Goal: Task Accomplishment & Management: Use online tool/utility

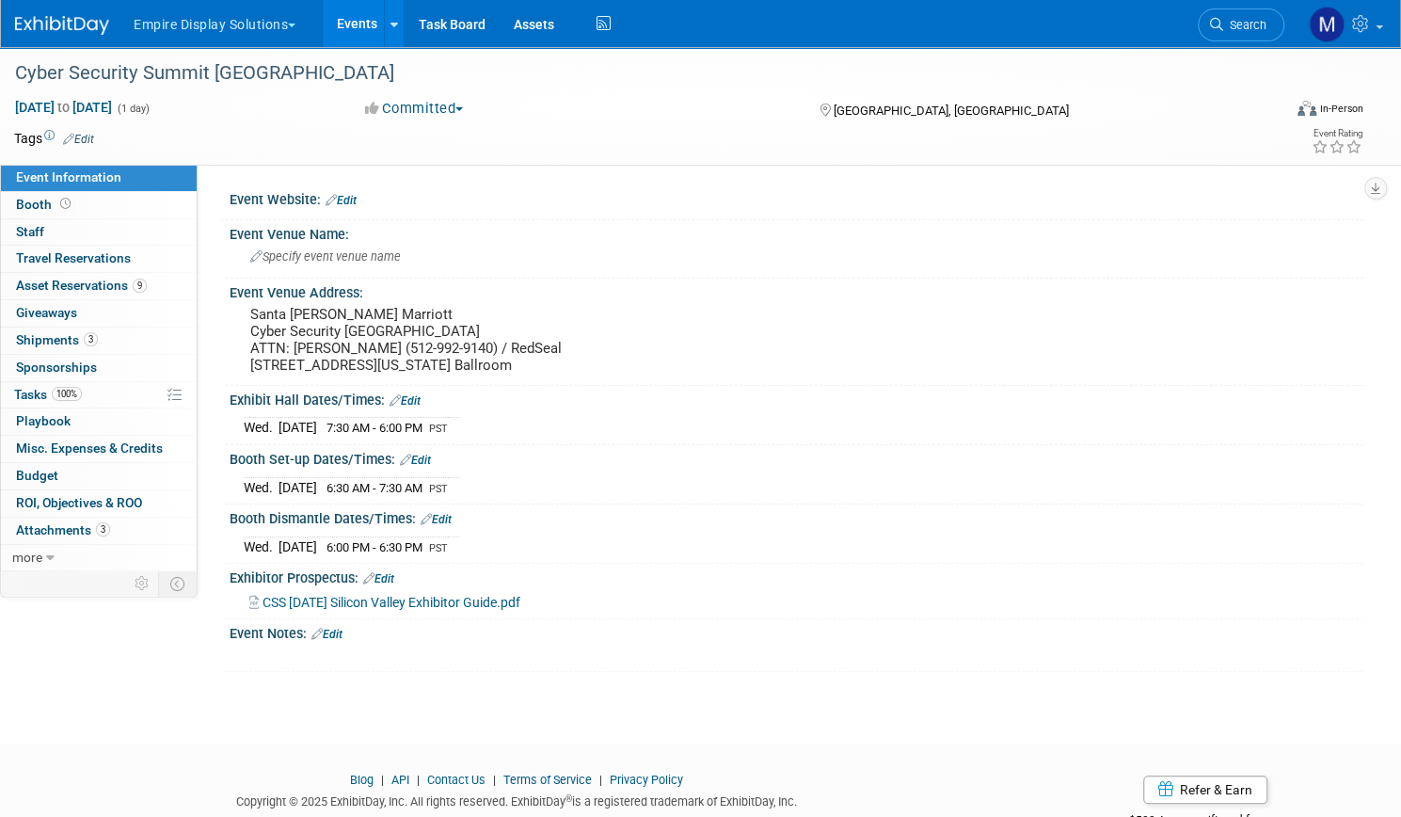
click at [319, 24] on button "Empire Display Solutions" at bounding box center [225, 20] width 187 height 41
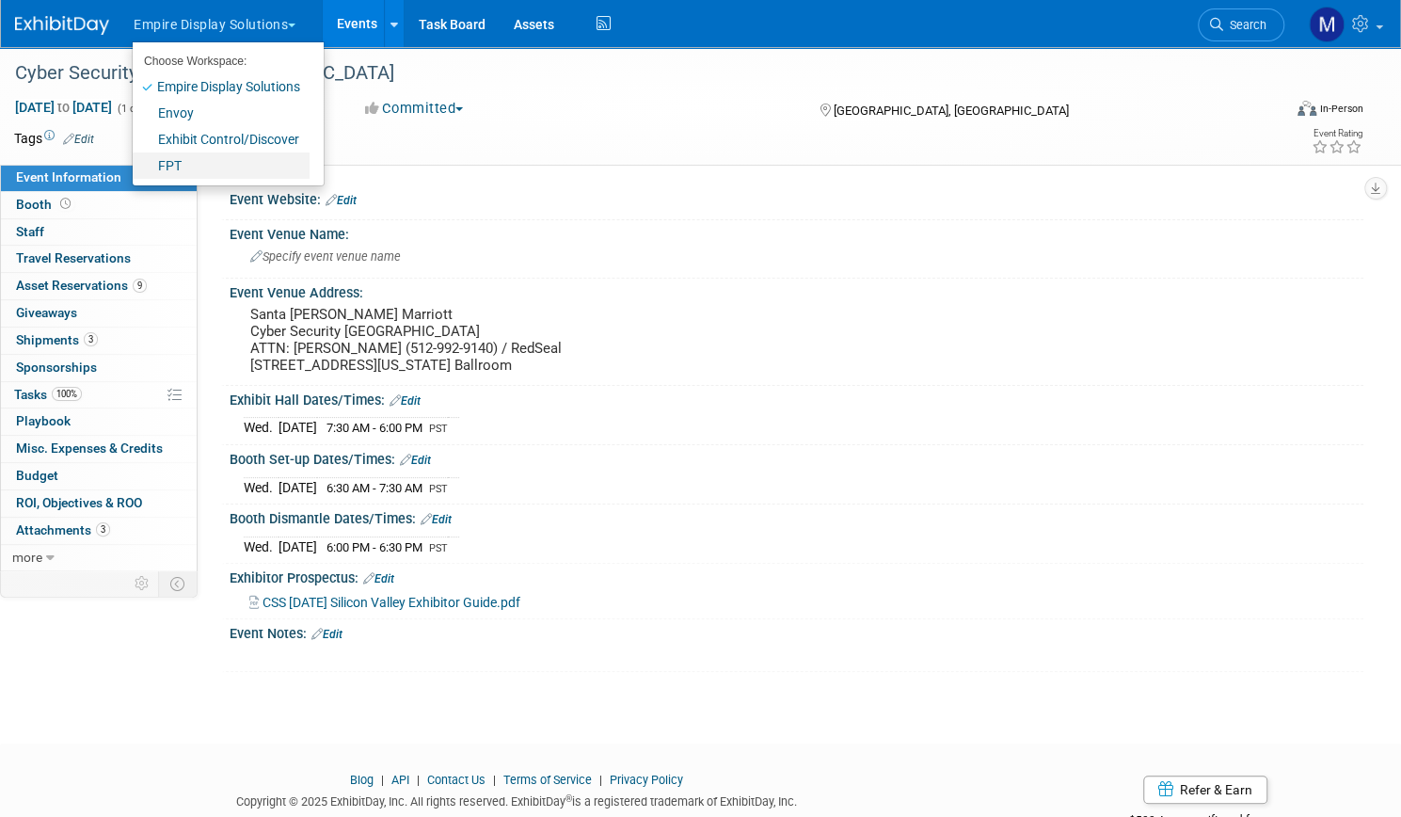
click at [239, 164] on link "FPT" at bounding box center [221, 165] width 177 height 26
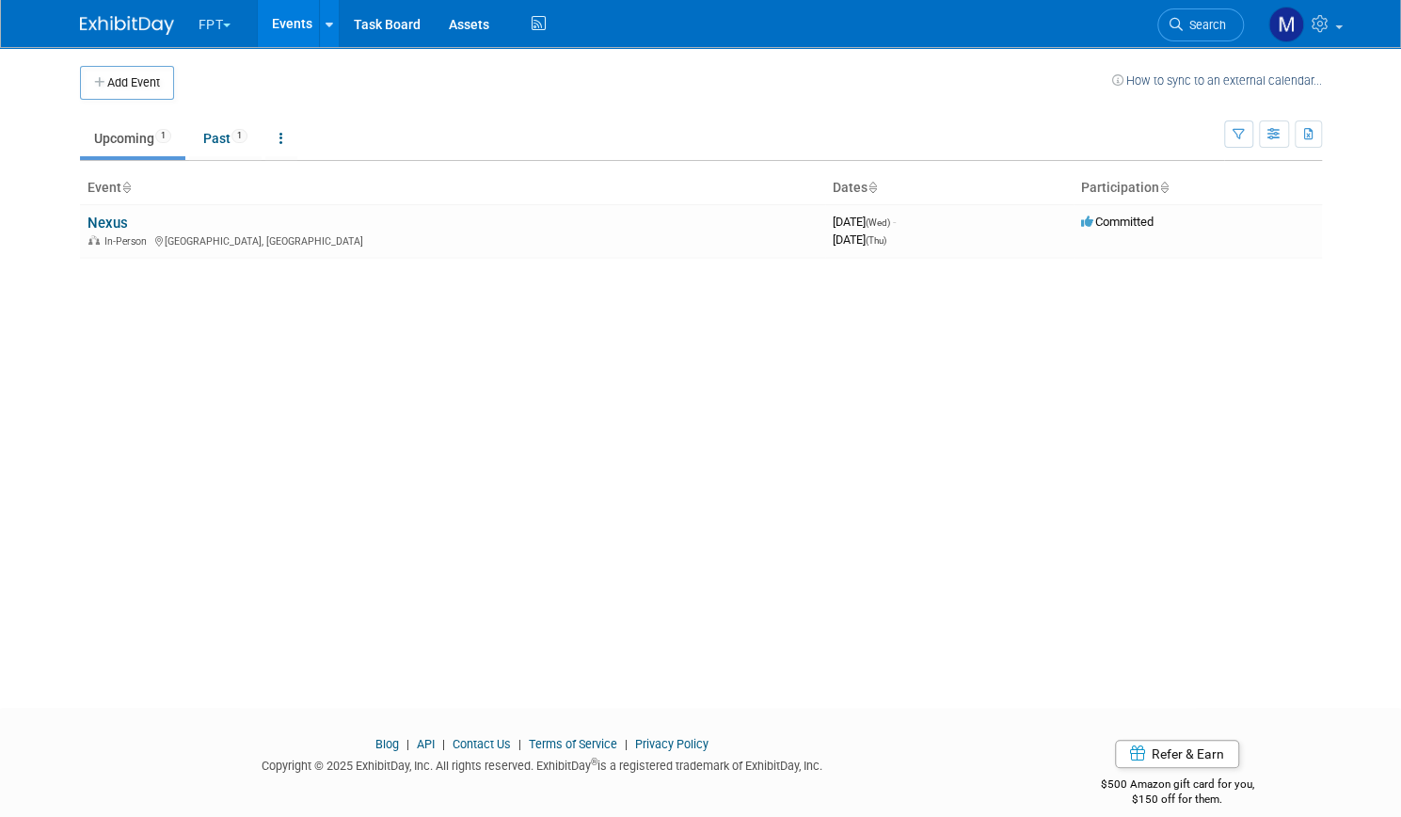
click at [223, 24] on span "button" at bounding box center [227, 26] width 8 height 4
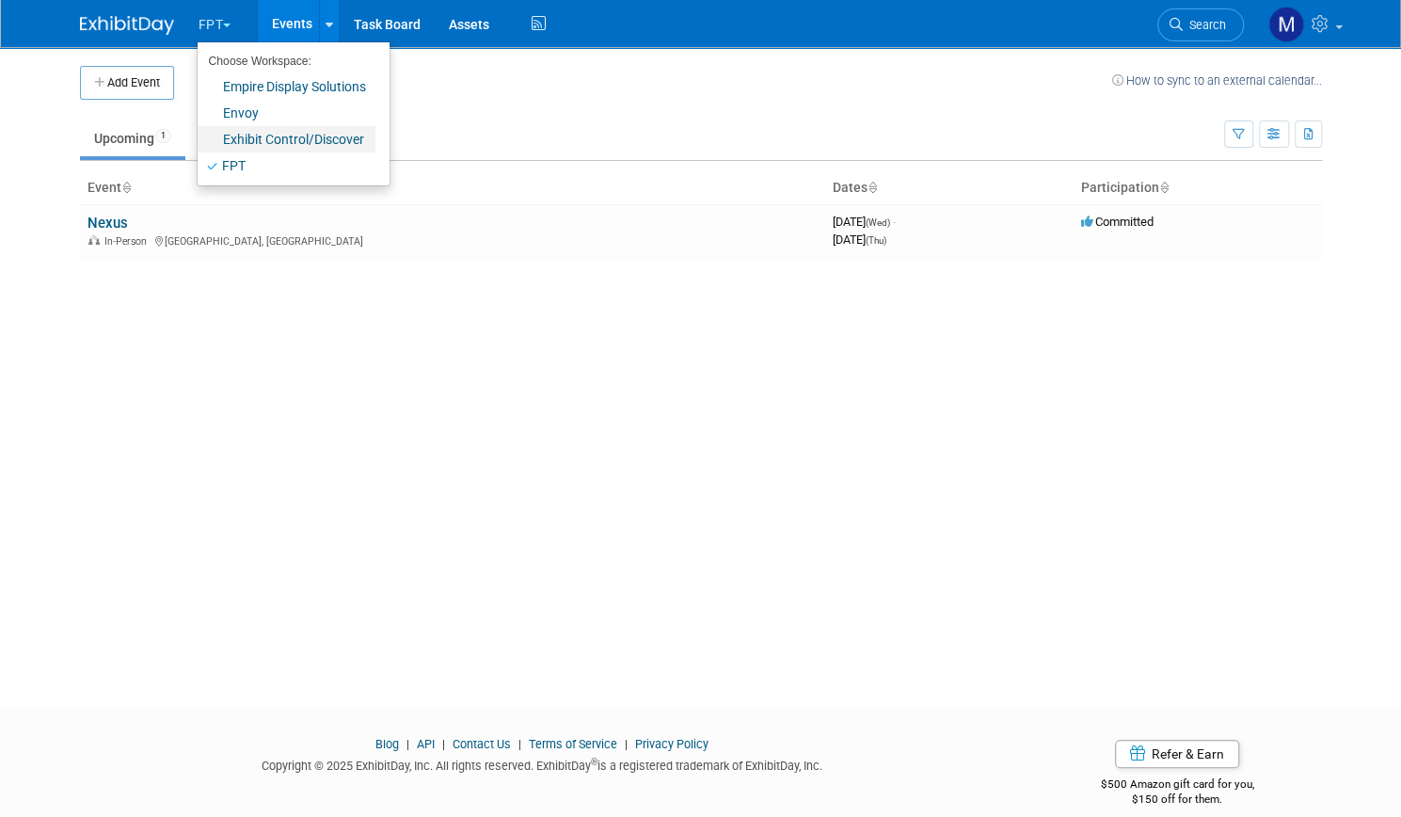
click at [243, 136] on link "Exhibit Control/Discover" at bounding box center [287, 139] width 178 height 26
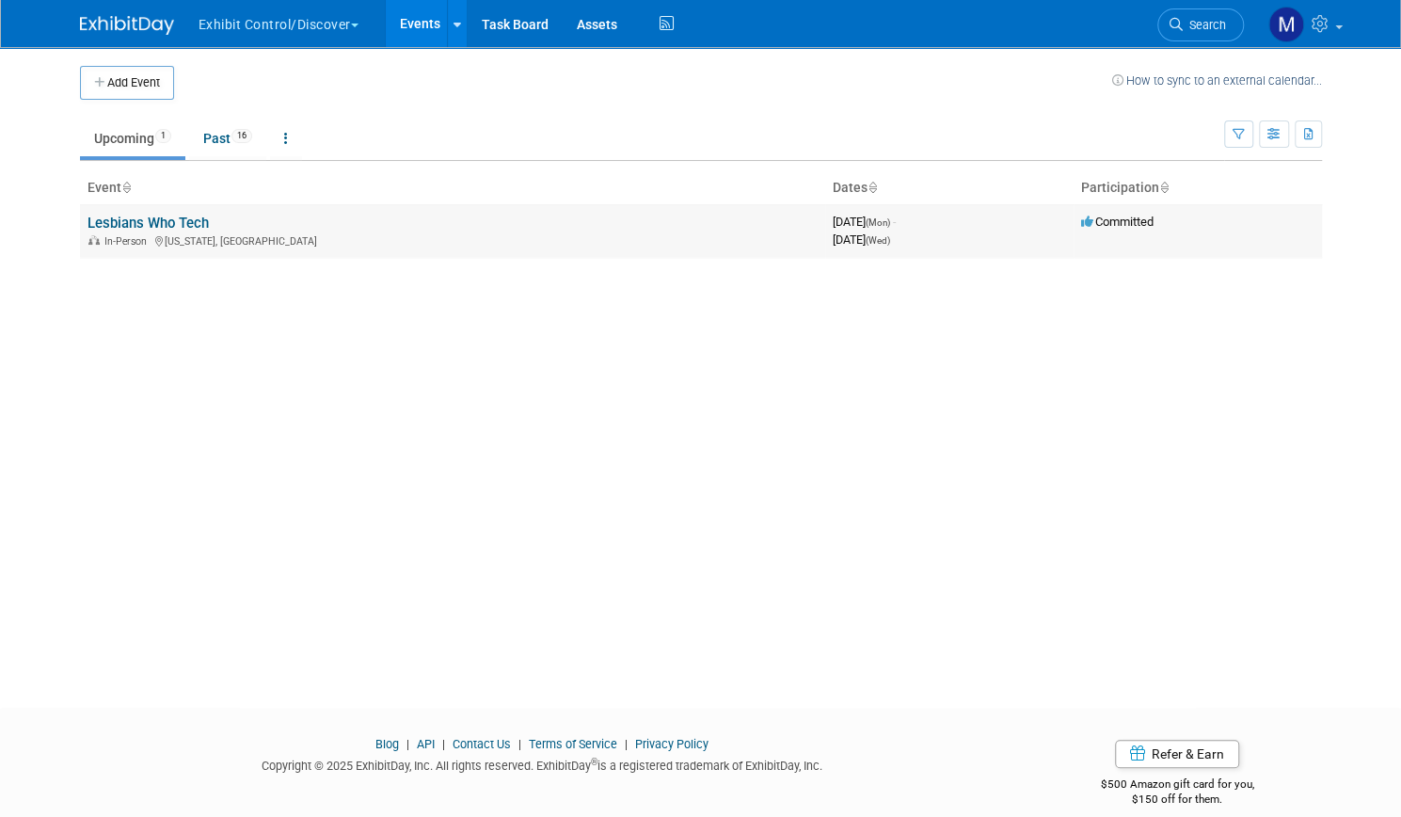
click at [178, 219] on link "Lesbians Who Tech" at bounding box center [148, 223] width 121 height 17
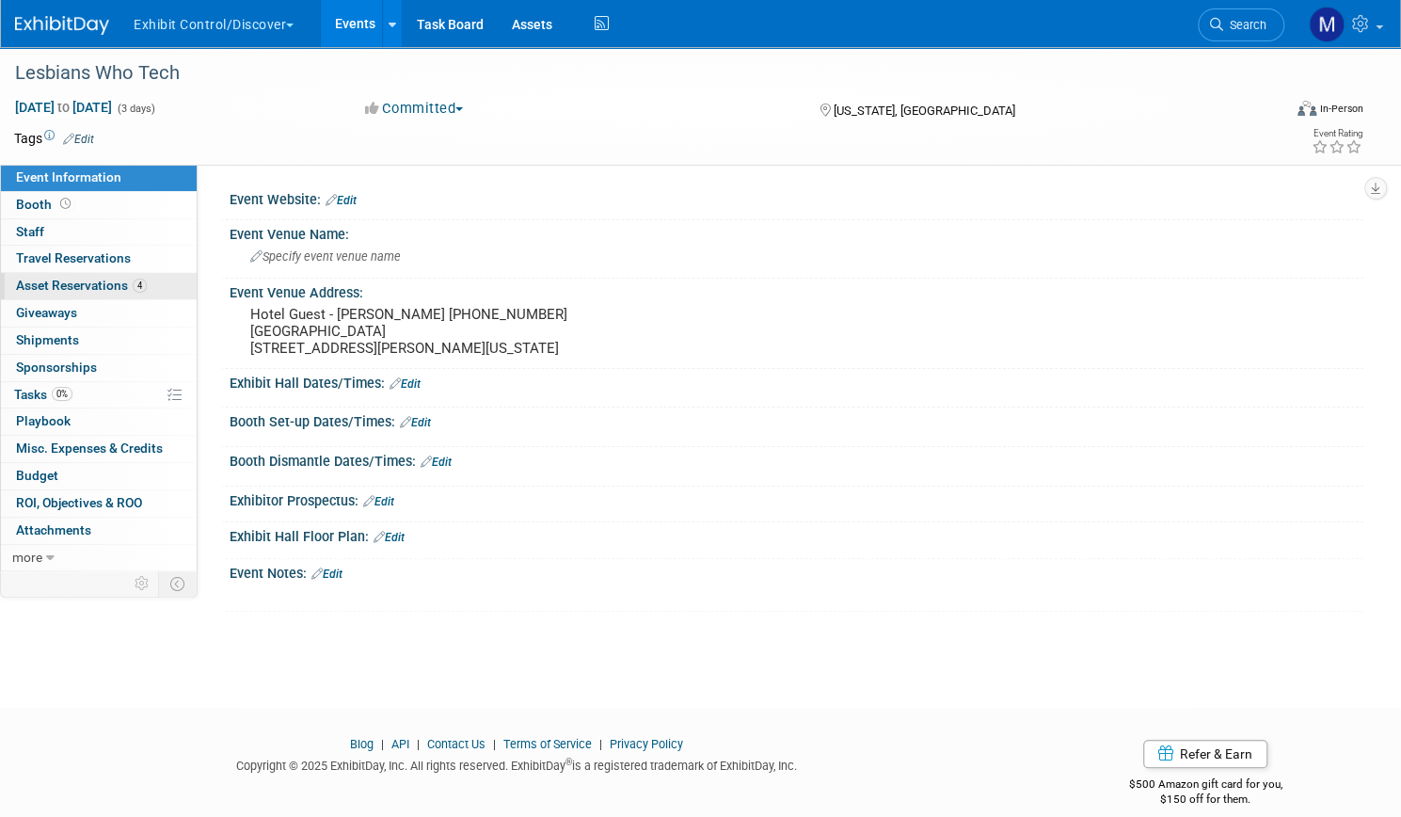
click at [177, 275] on link "4 Asset Reservations 4" at bounding box center [99, 286] width 196 height 26
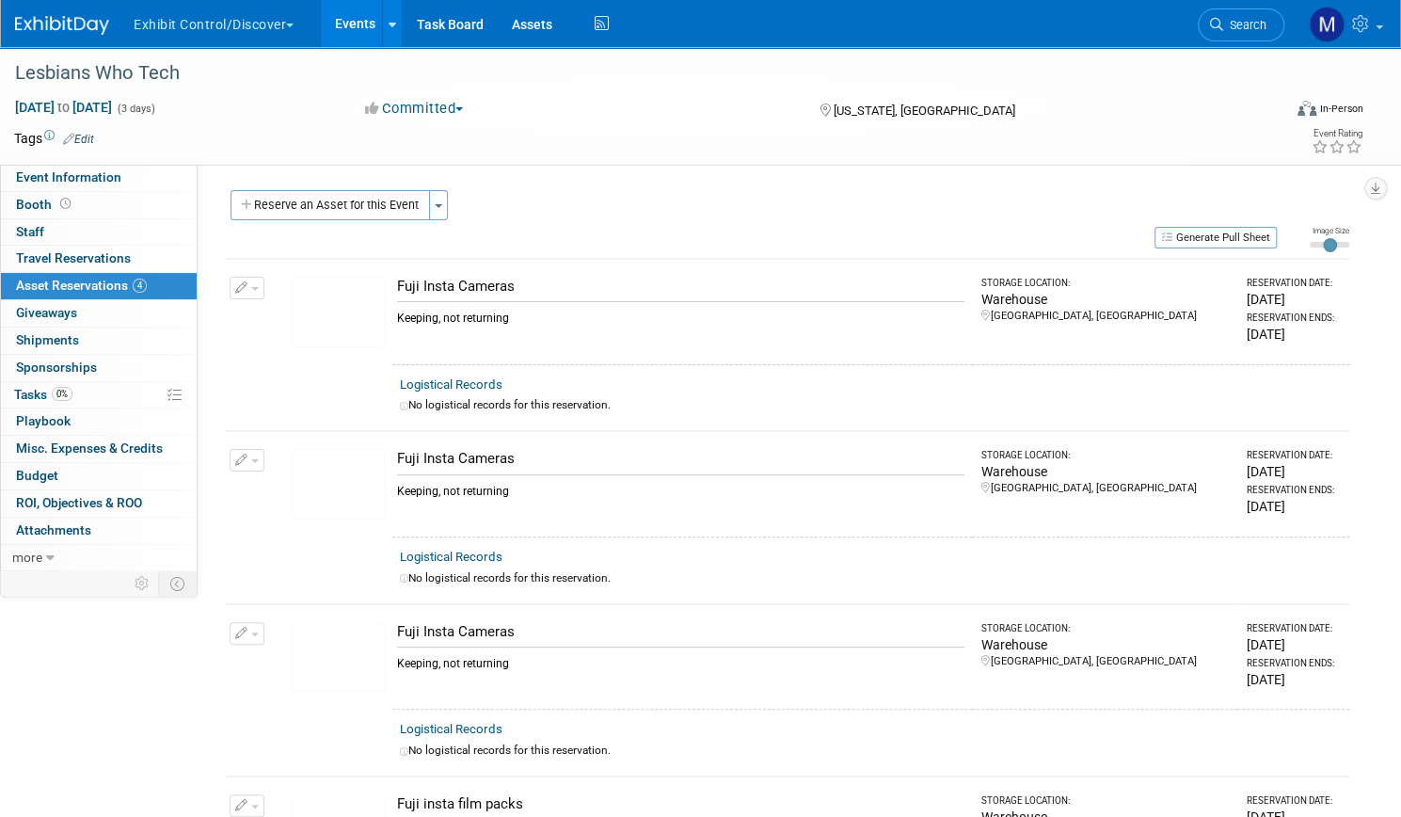
click at [650, 180] on div "Event Website: Edit Event Venue Name: Specify event venue name Event Venue Addr…" at bounding box center [781, 366] width 1166 height 403
click at [121, 171] on span "Event Information" at bounding box center [68, 176] width 105 height 15
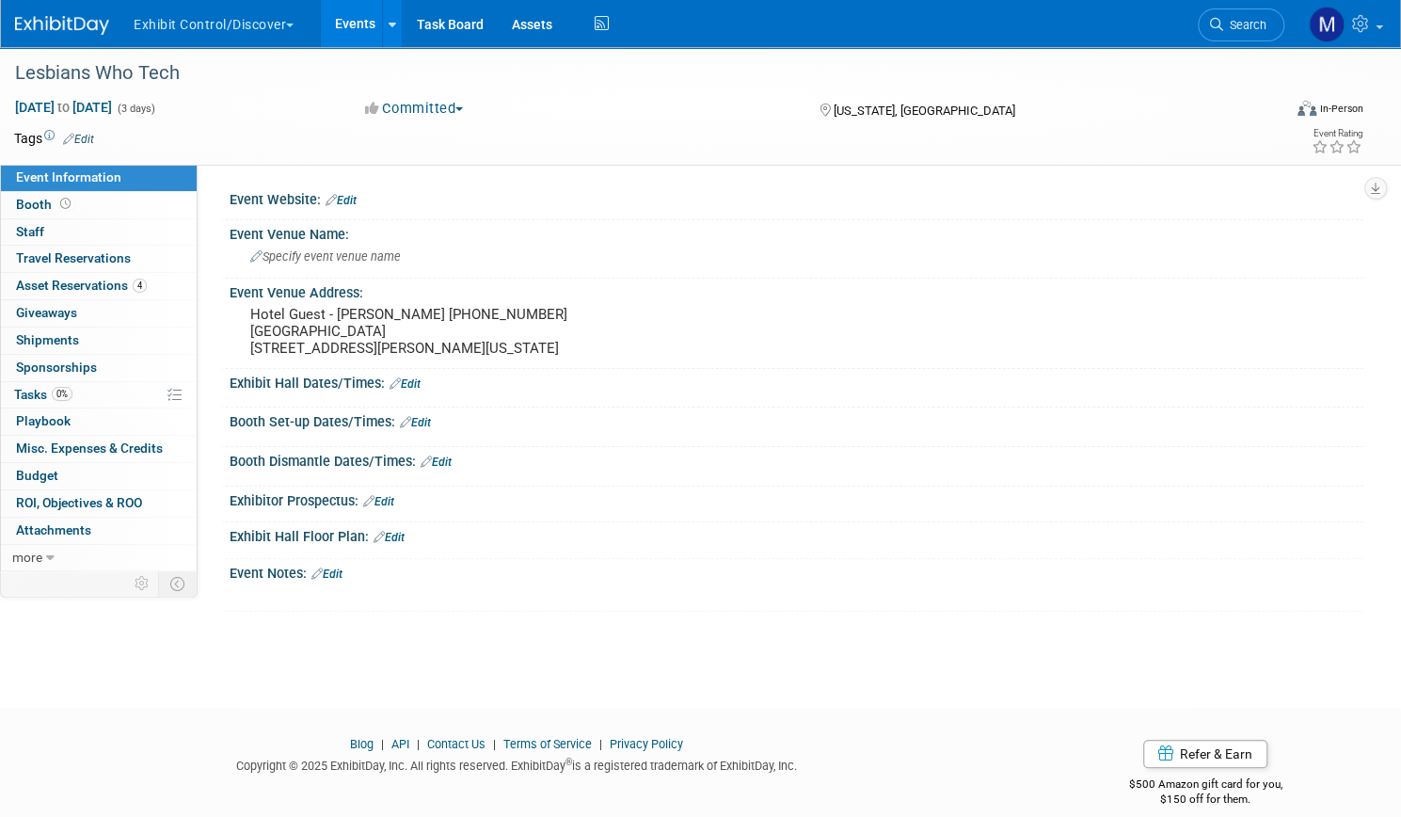
click at [248, 25] on button "Exhibit Control/Discover" at bounding box center [224, 20] width 185 height 41
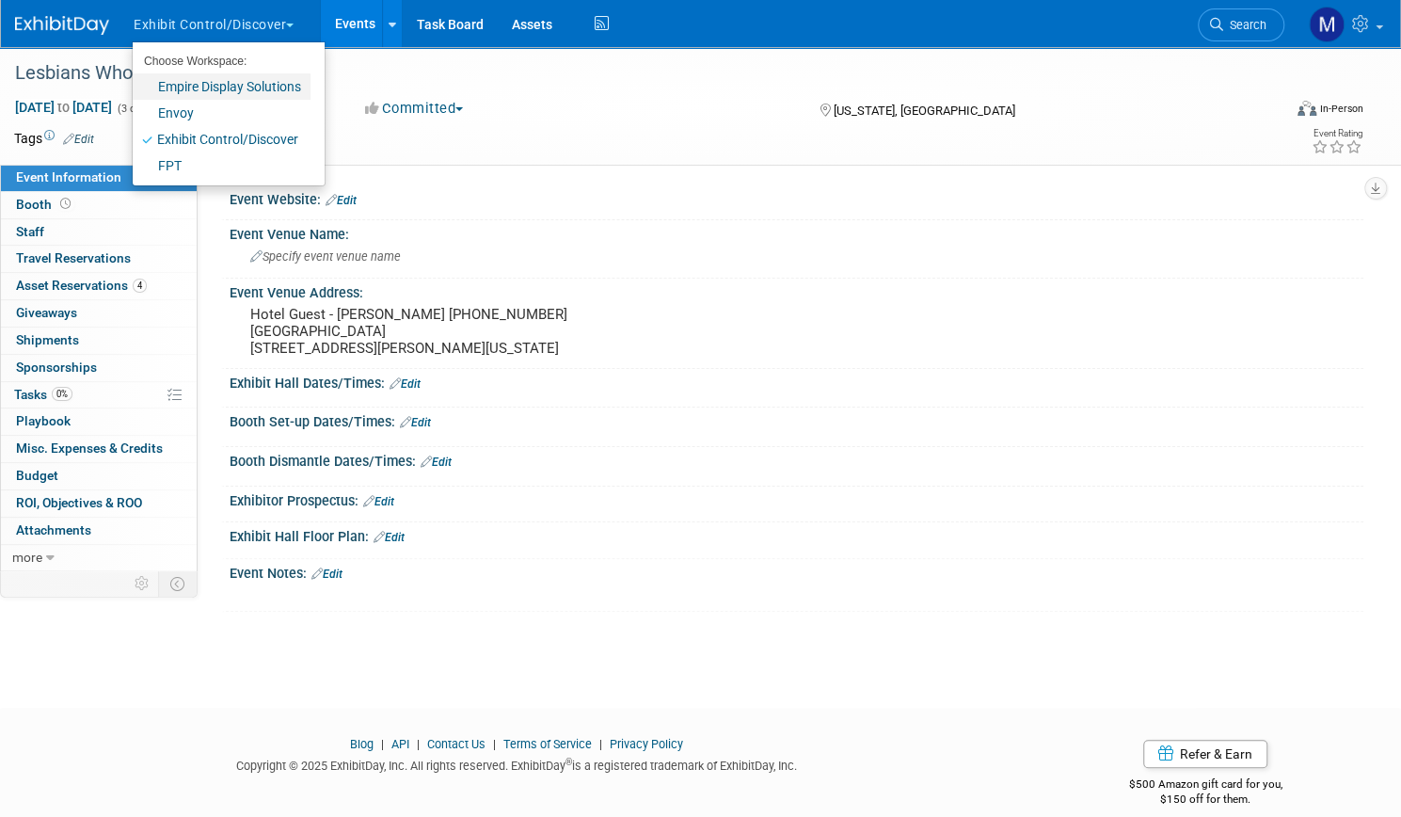
click at [252, 88] on link "Empire Display Solutions" at bounding box center [222, 86] width 178 height 26
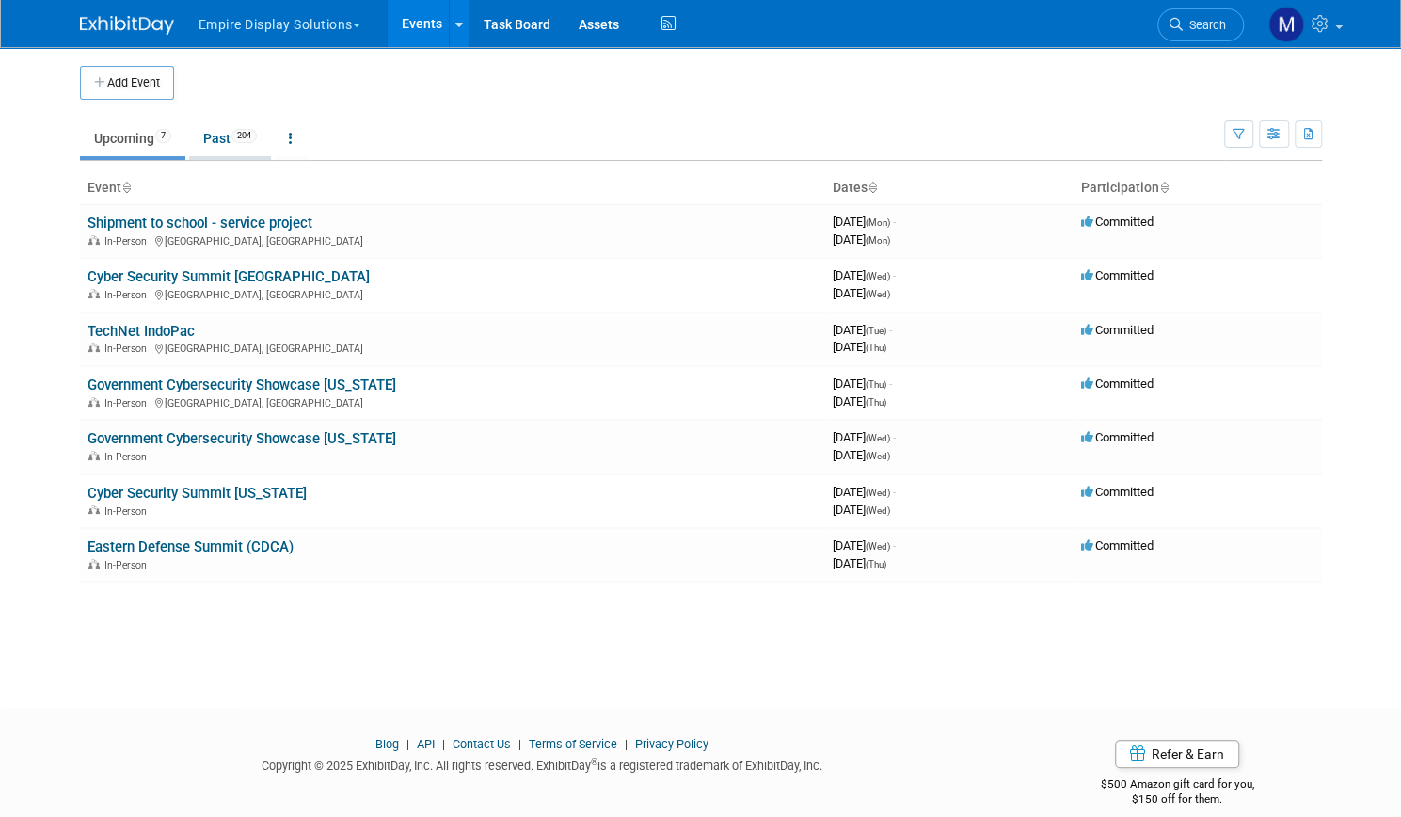
click at [218, 134] on link "Past 204" at bounding box center [230, 138] width 82 height 36
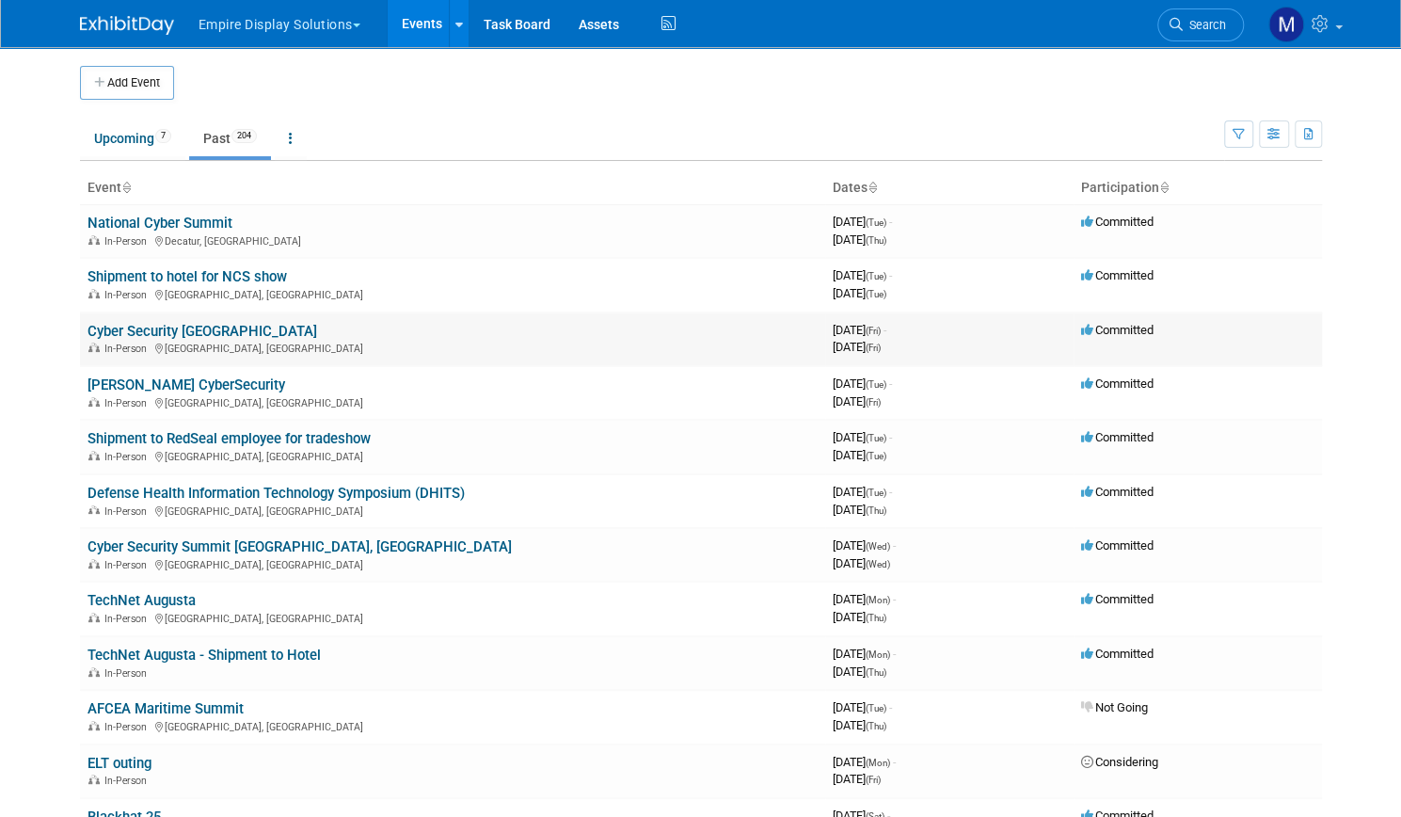
click at [201, 325] on link "Cyber Security Atlanta" at bounding box center [203, 331] width 230 height 17
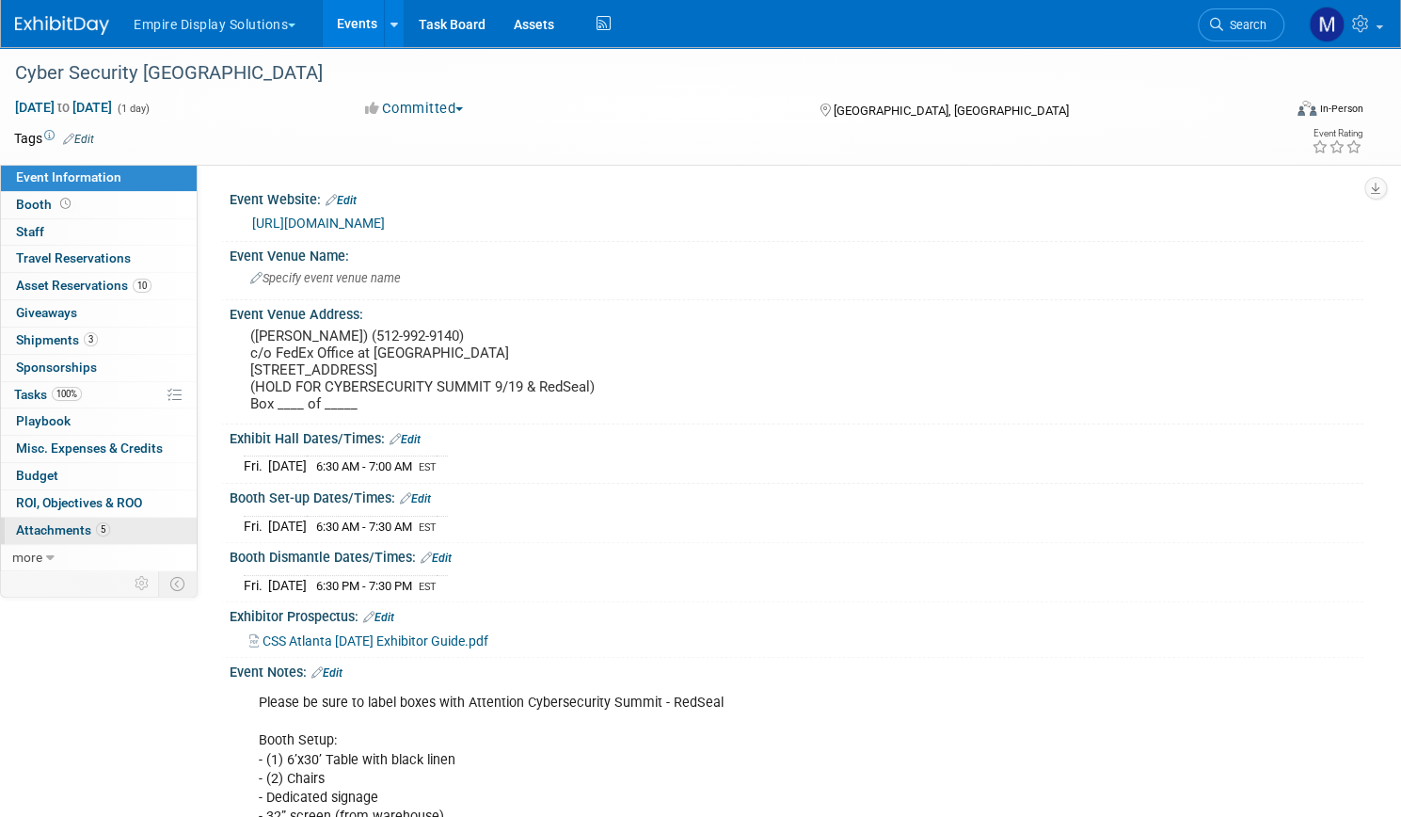
click at [110, 532] on span "Attachments 5" at bounding box center [63, 529] width 94 height 15
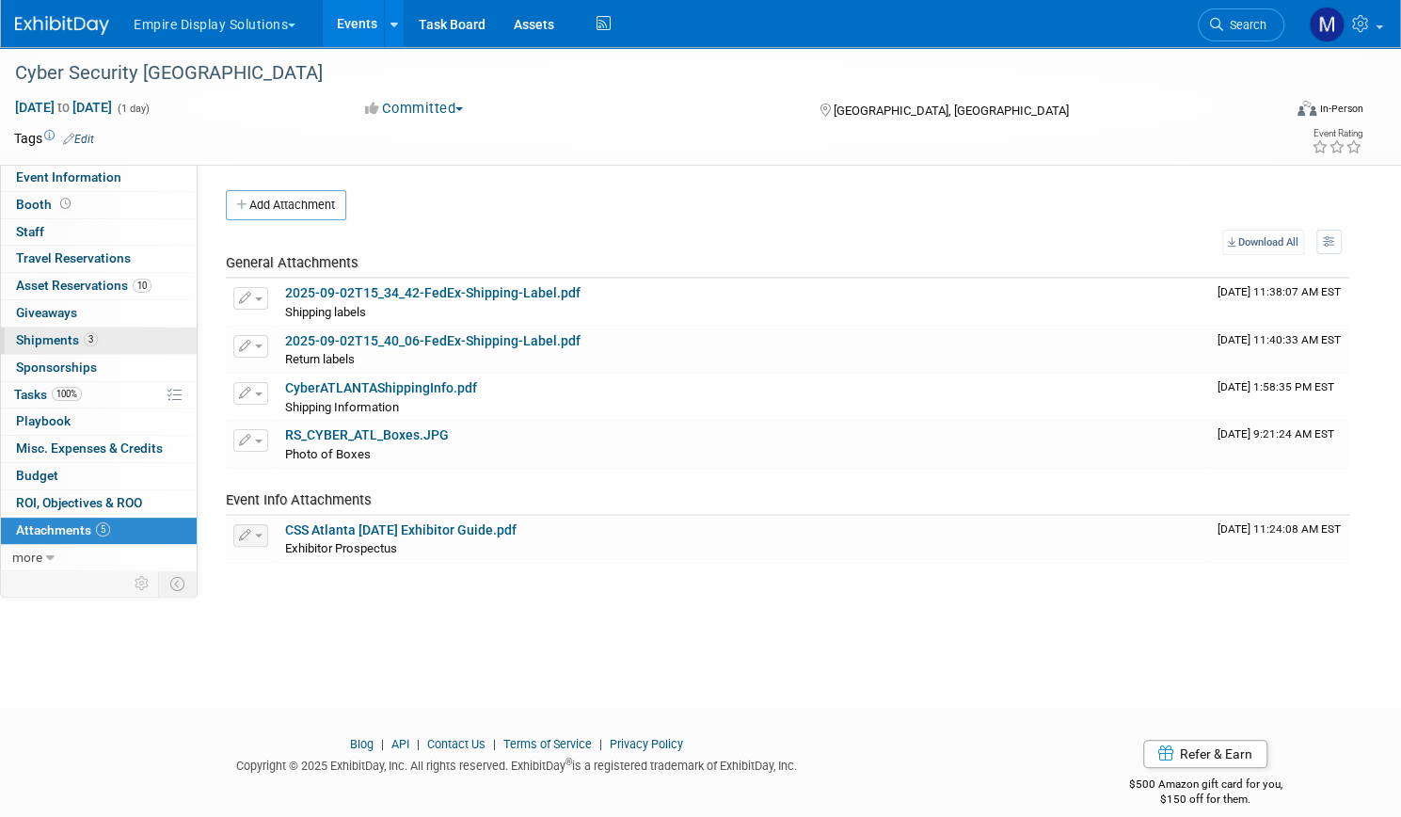
click at [98, 332] on span "Shipments 3" at bounding box center [57, 339] width 82 height 15
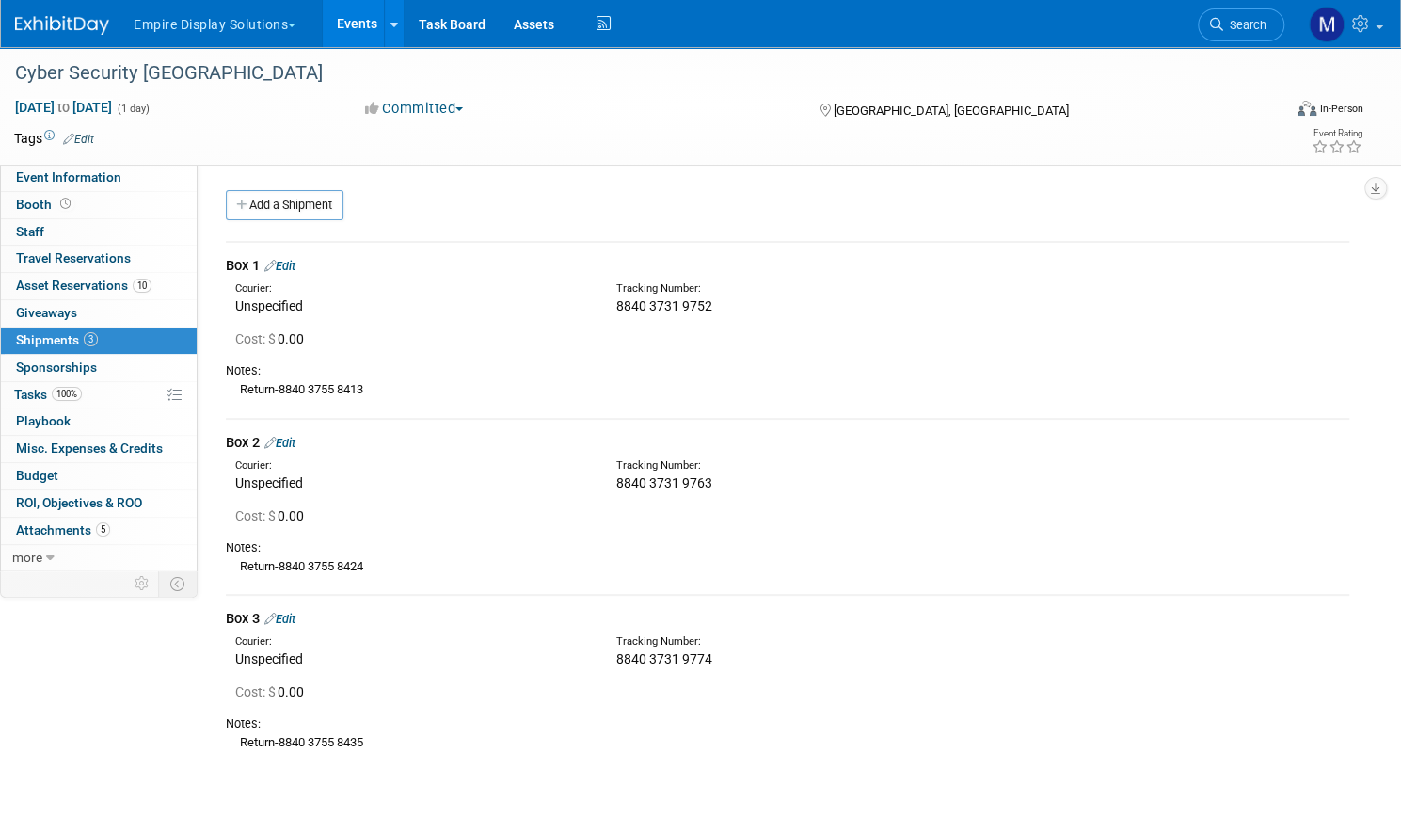
drag, startPoint x: 436, startPoint y: 391, endPoint x: 346, endPoint y: 394, distance: 89.5
click at [346, 394] on div "Return-8840 3755 8413" at bounding box center [788, 389] width 1124 height 20
copy div "8840 3755 8413"
click at [391, 29] on link "Events" at bounding box center [357, 23] width 69 height 47
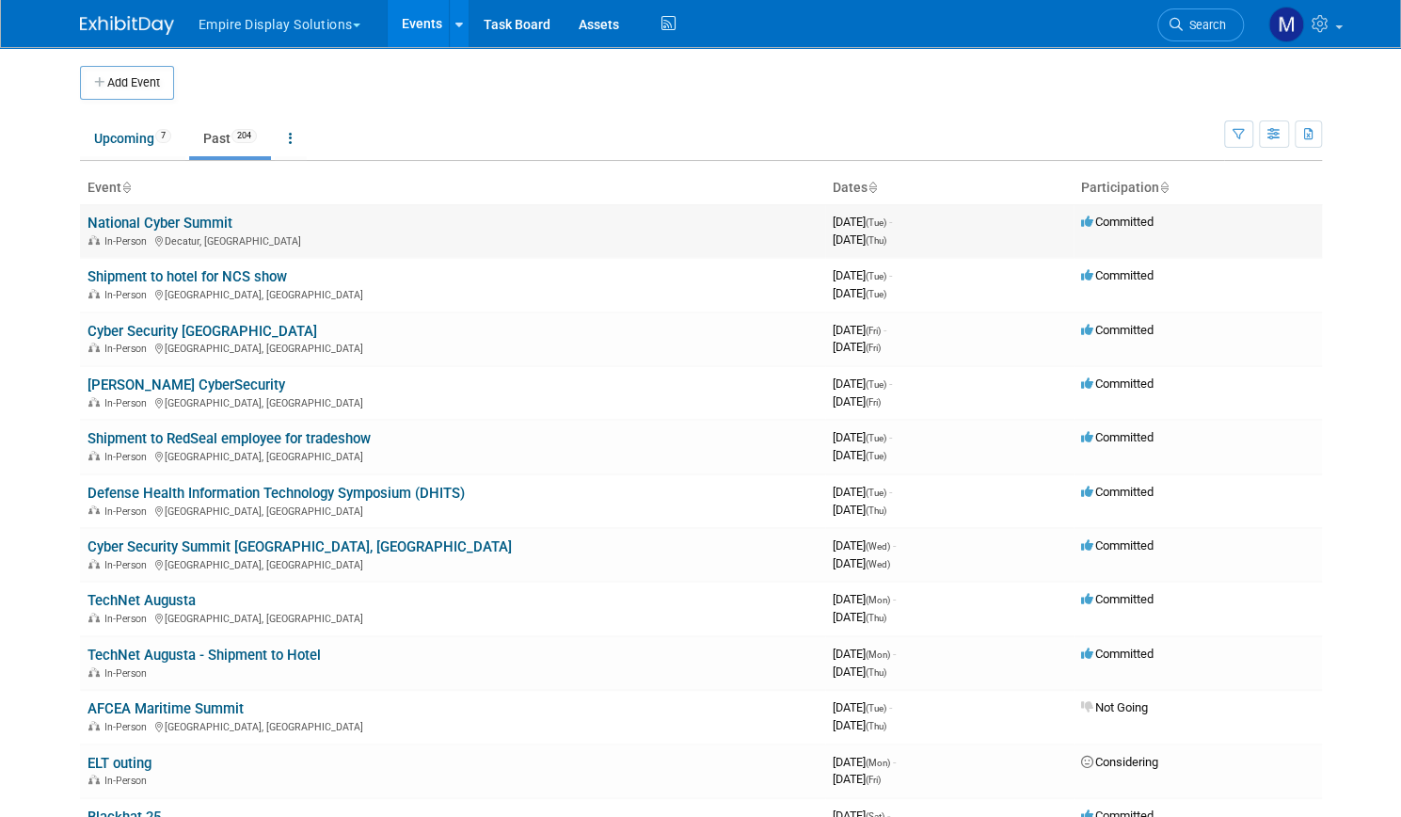
click at [169, 220] on link "National Cyber Summit" at bounding box center [160, 223] width 145 height 17
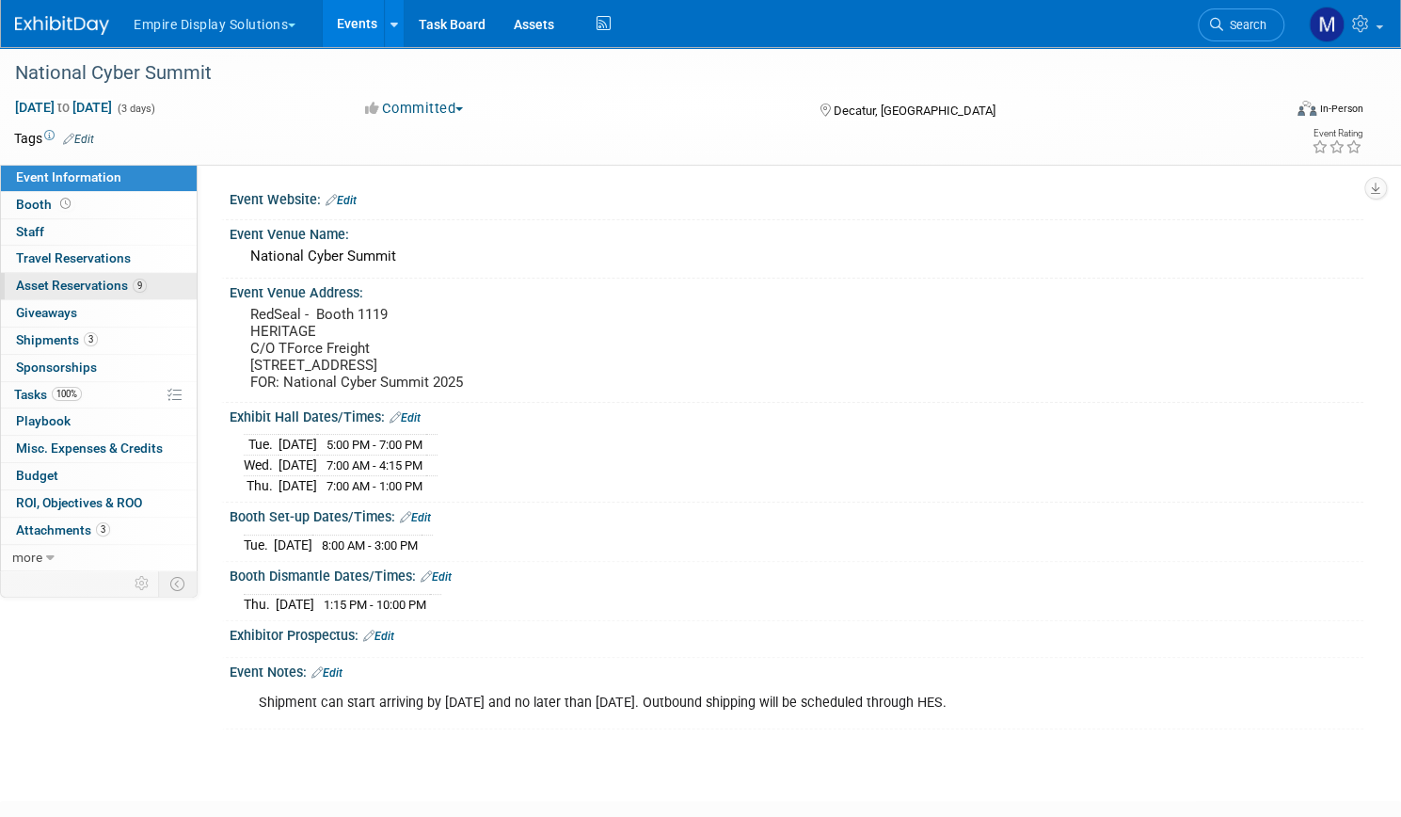
click at [147, 281] on span "Asset Reservations 9" at bounding box center [81, 285] width 131 height 15
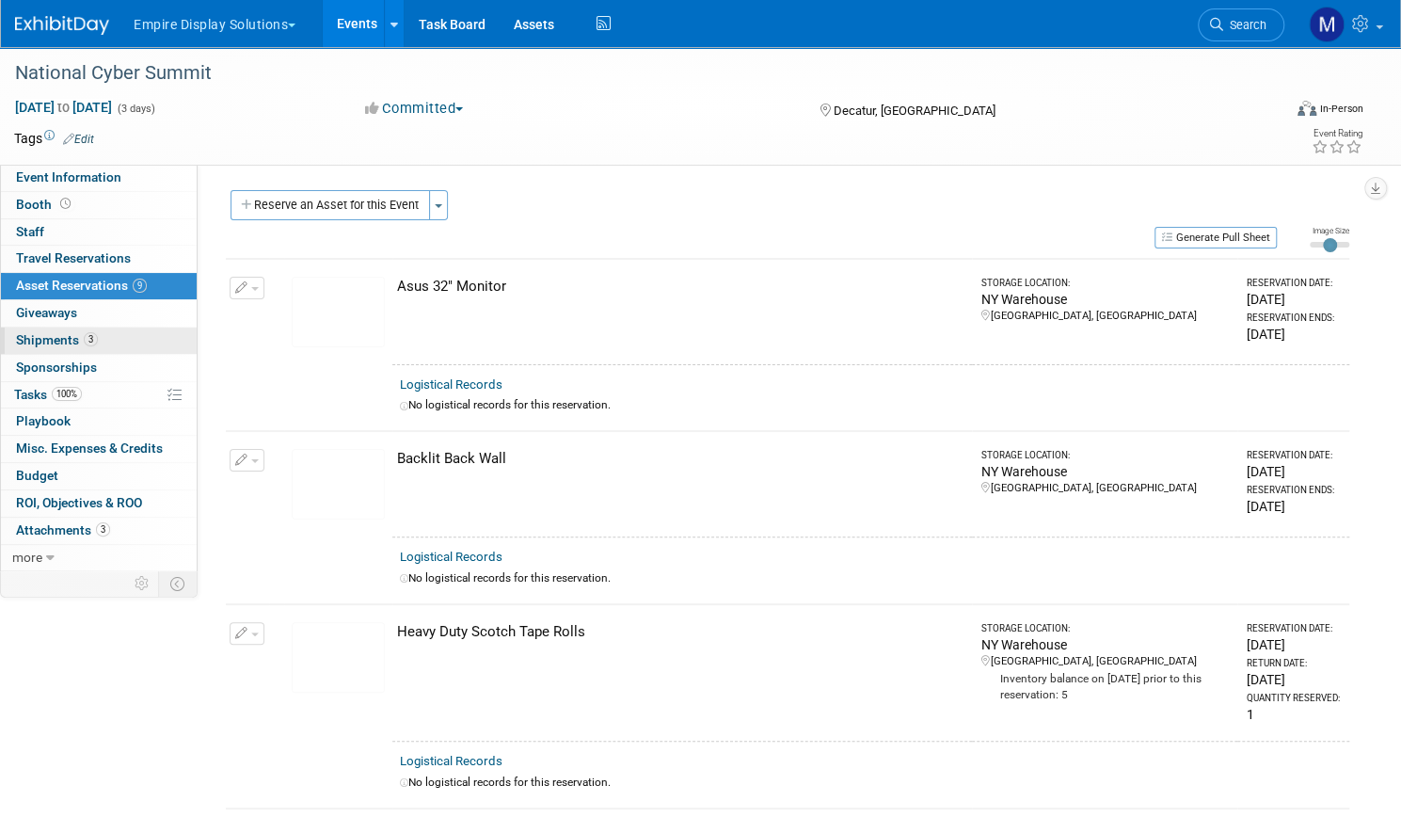
click at [98, 332] on span "Shipments 3" at bounding box center [57, 339] width 82 height 15
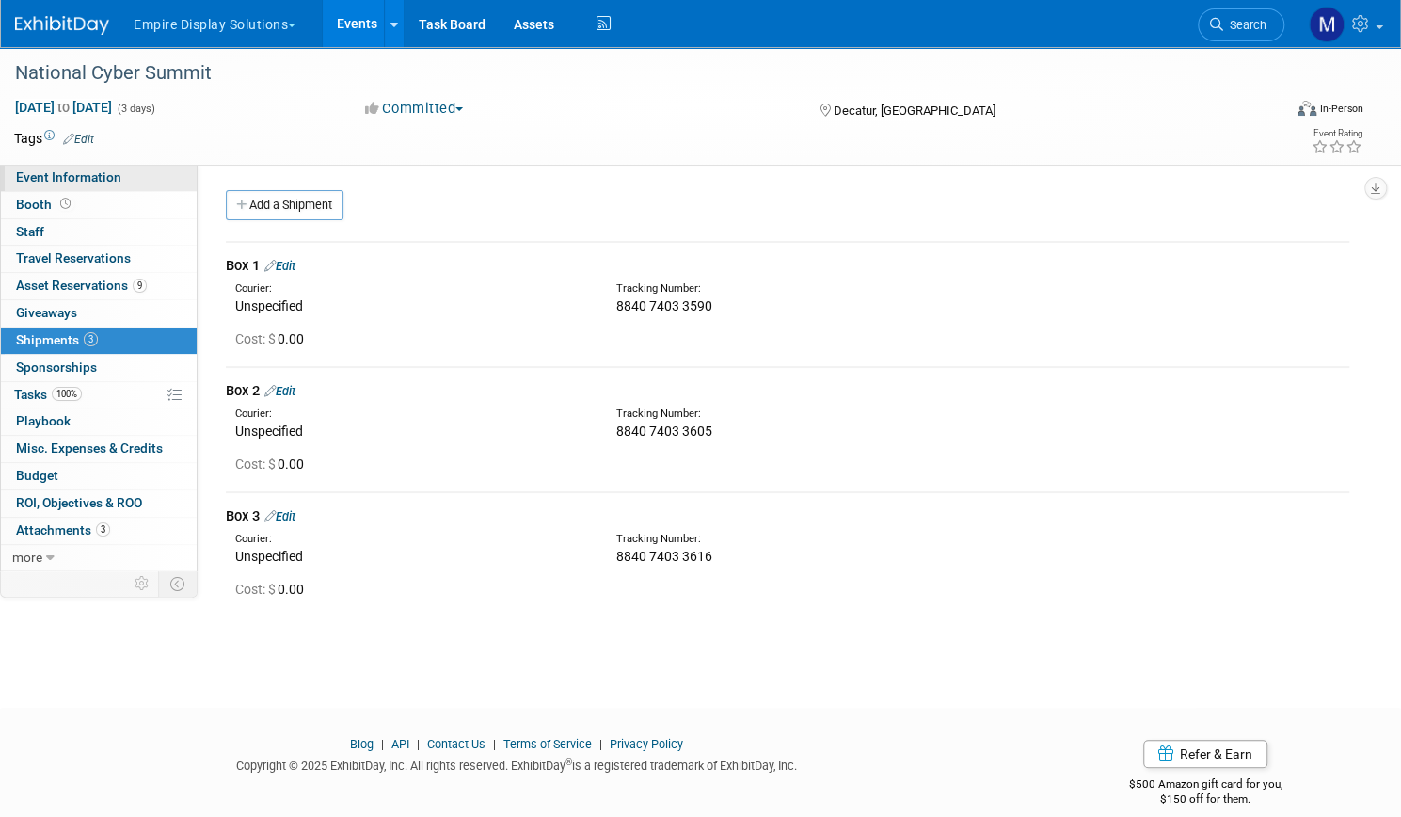
click at [121, 172] on span "Event Information" at bounding box center [68, 176] width 105 height 15
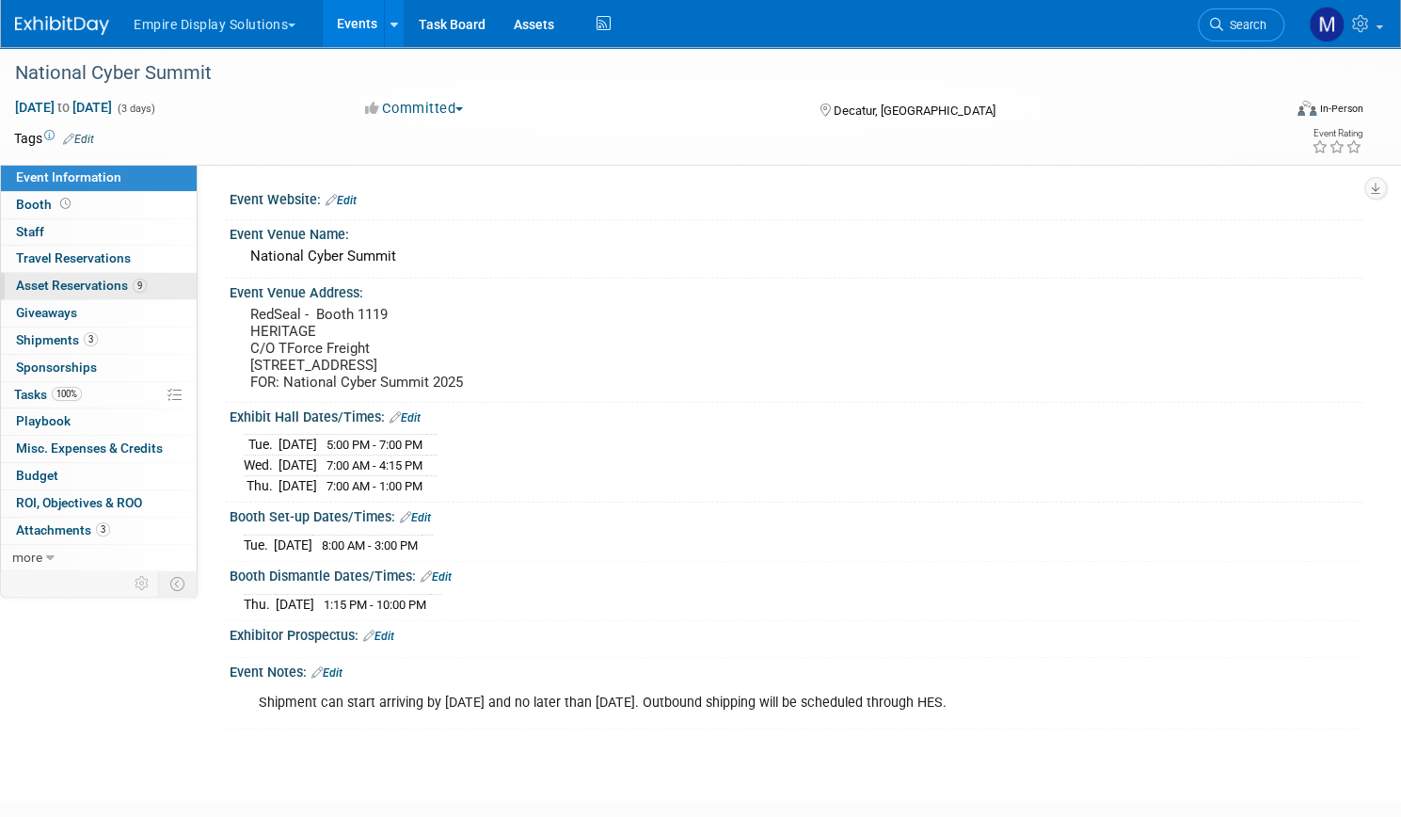
click at [140, 289] on span "Asset Reservations 9" at bounding box center [81, 285] width 131 height 15
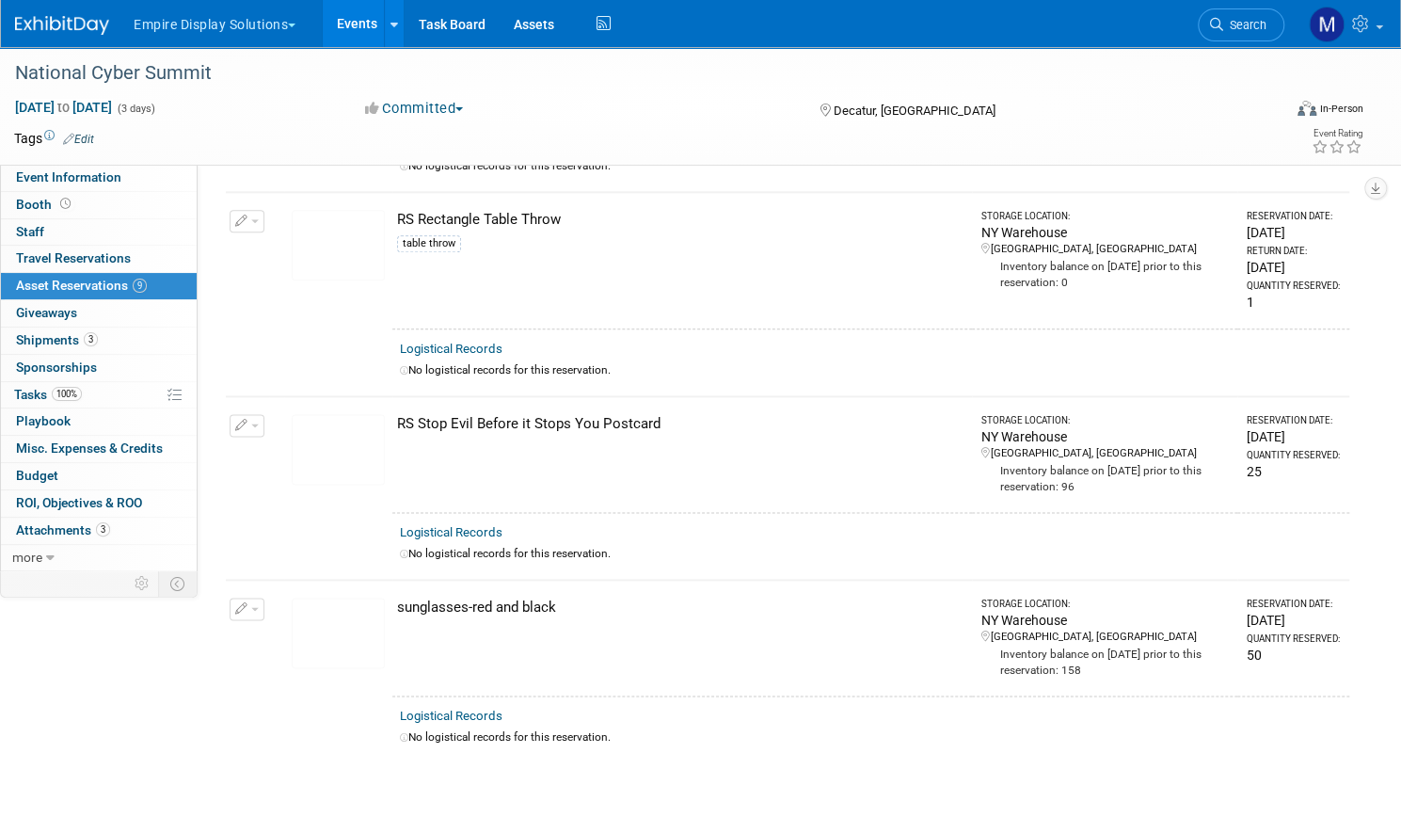
scroll to position [1302, 0]
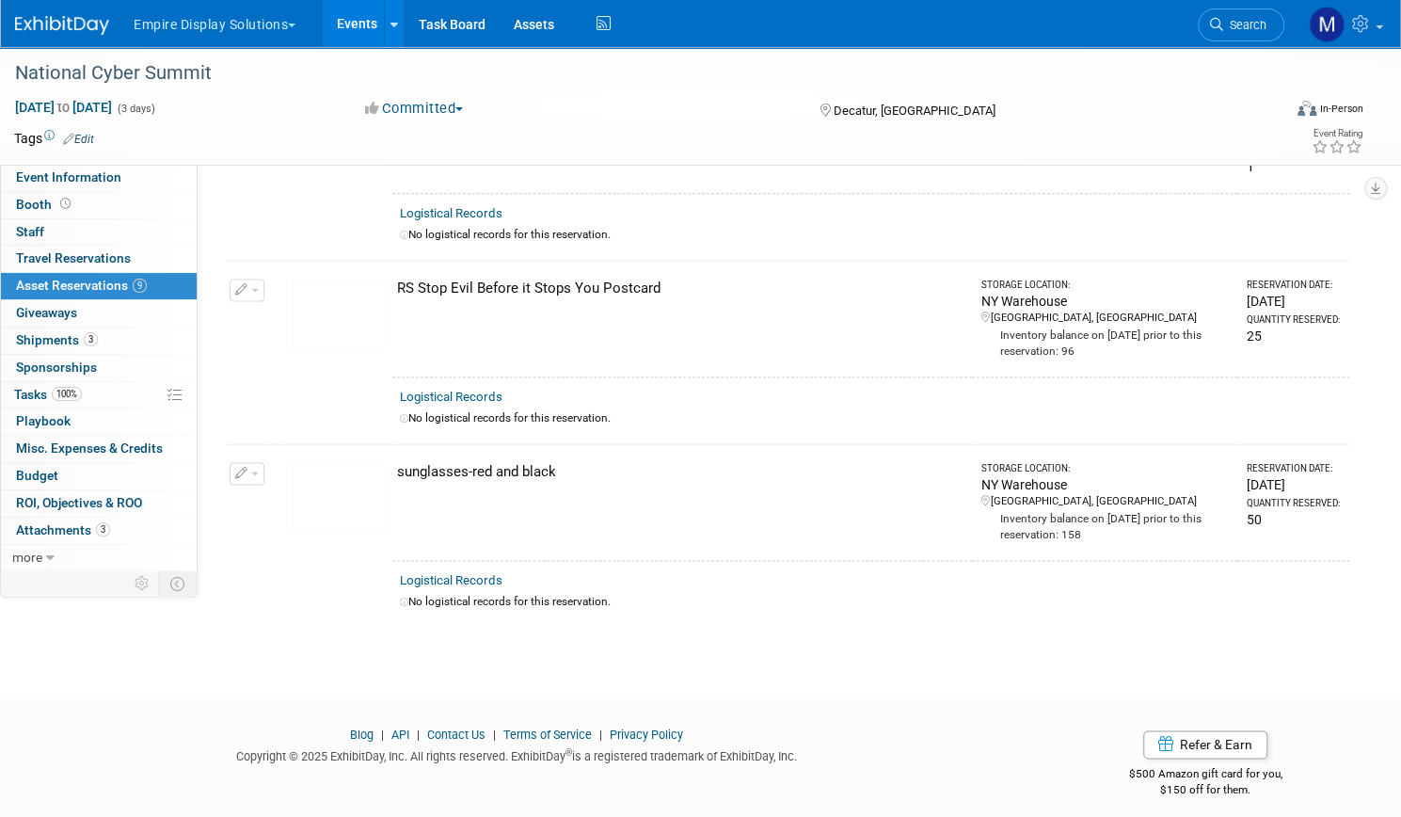
click at [280, 46] on ul "Empire Display Solutions Choose Workspace: Empire Display Solutions Envoy Exhib…" at bounding box center [374, 23] width 484 height 47
click at [273, 31] on button "Empire Display Solutions" at bounding box center [225, 20] width 187 height 41
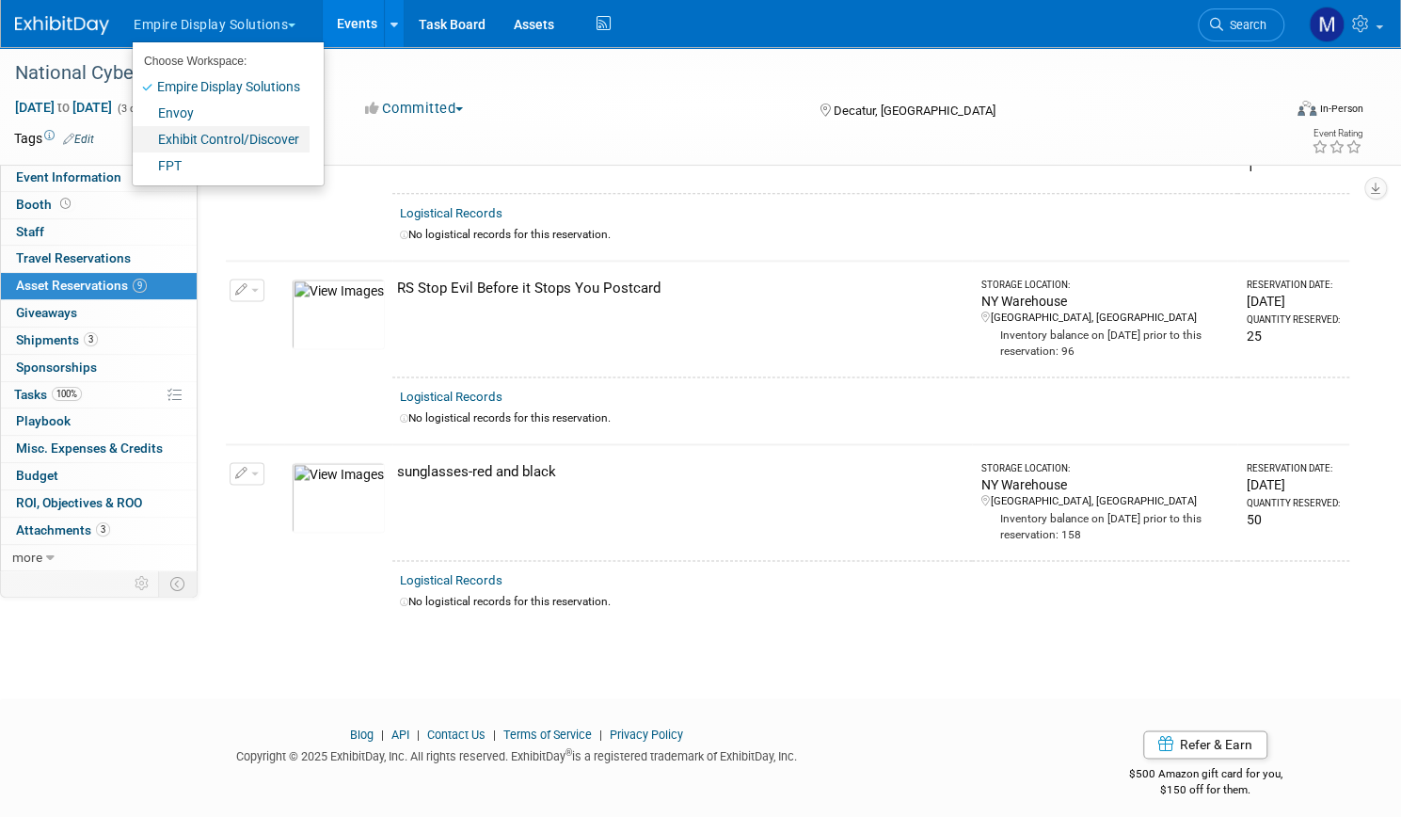
click at [224, 141] on link "Exhibit Control/Discover" at bounding box center [221, 139] width 177 height 26
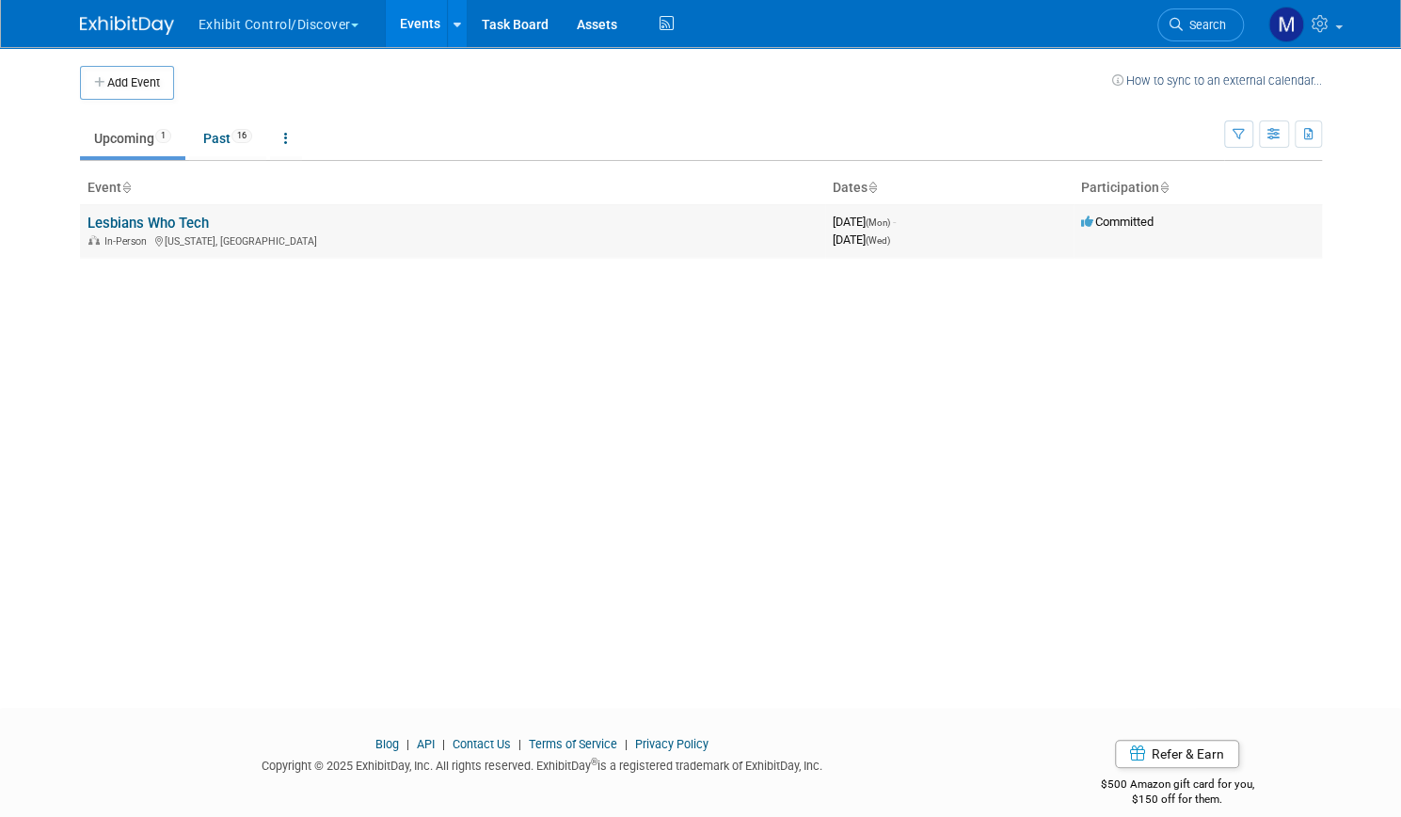
click at [142, 216] on link "Lesbians Who Tech" at bounding box center [148, 223] width 121 height 17
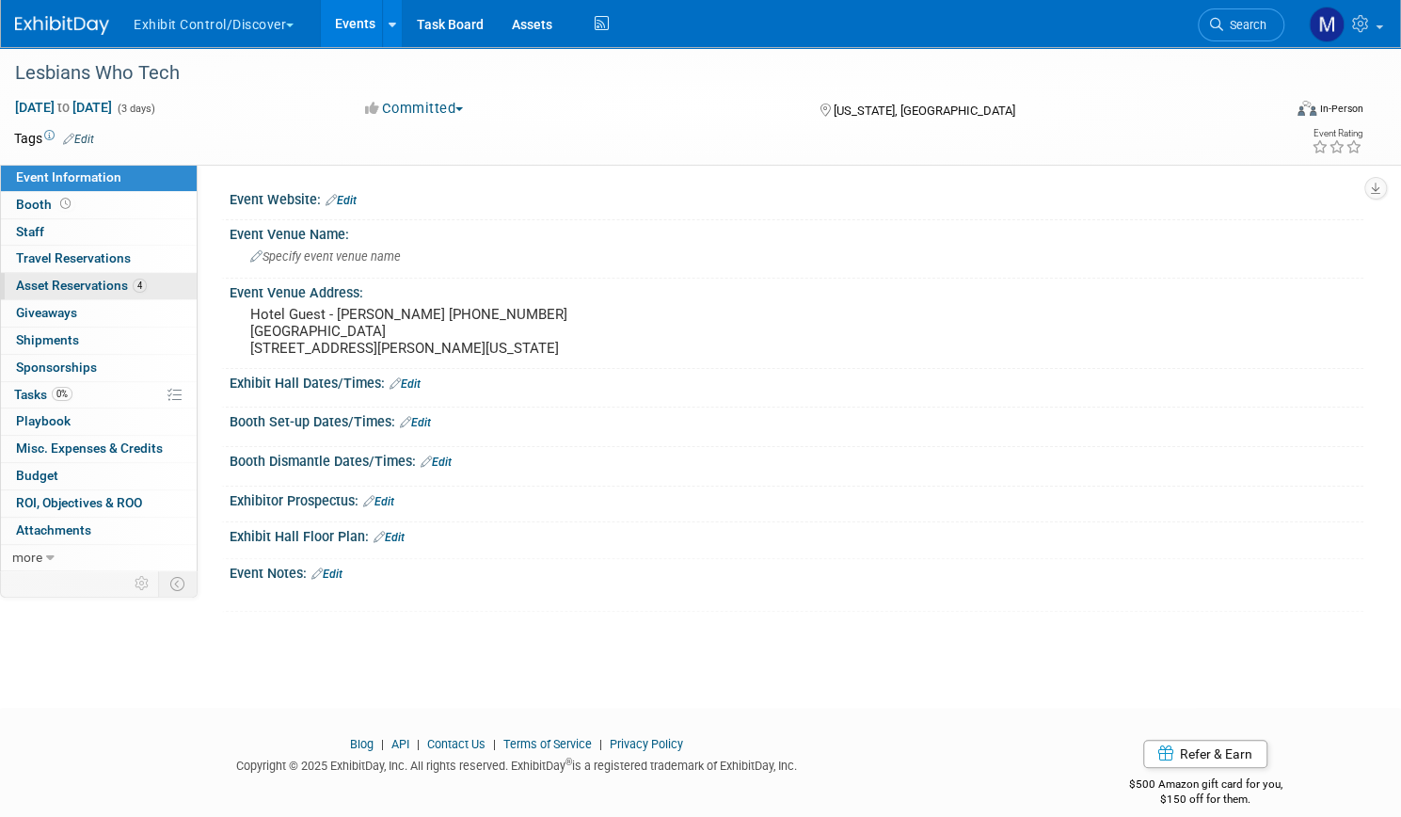
click at [116, 289] on span "Asset Reservations 4" at bounding box center [81, 285] width 131 height 15
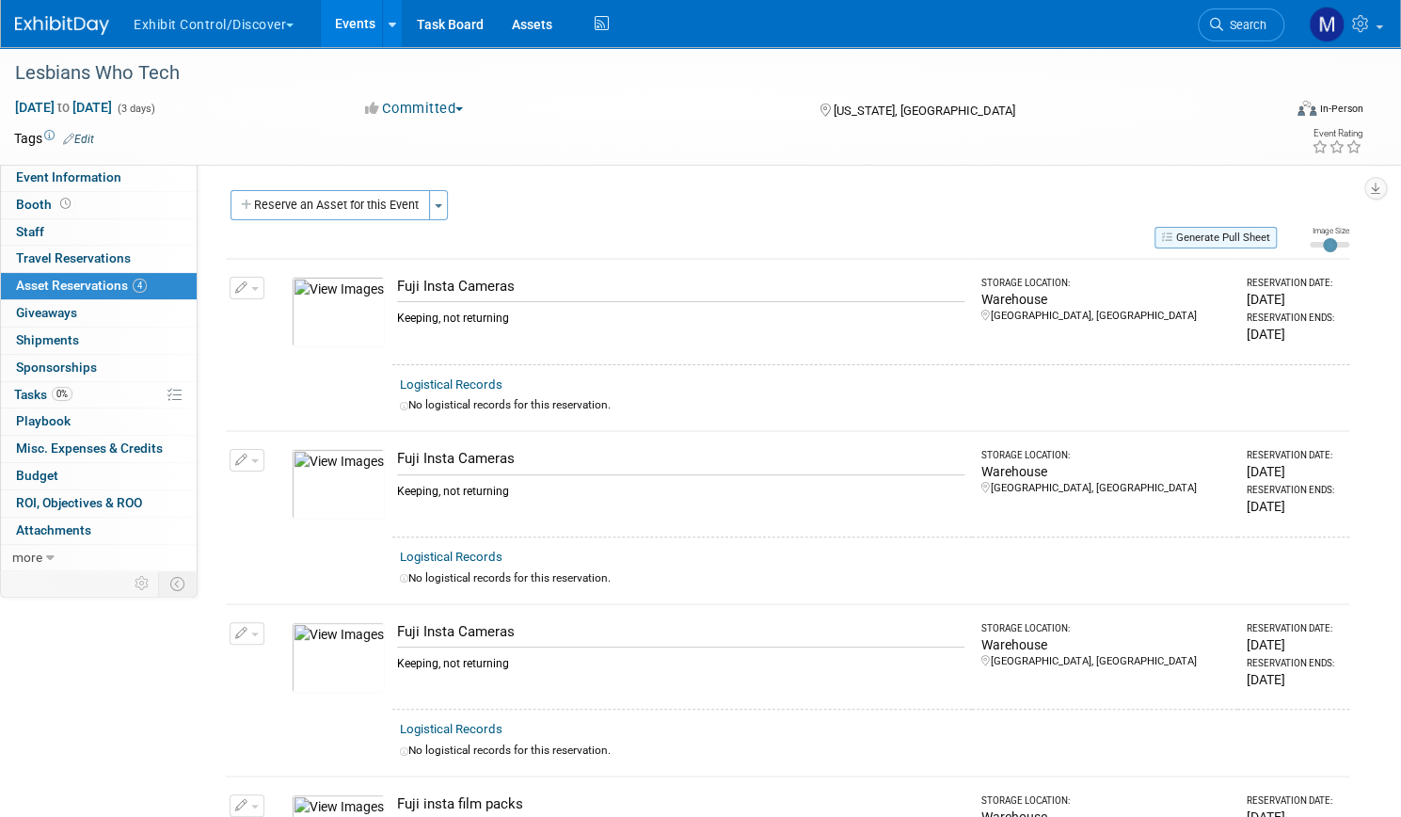
click at [1189, 232] on button "Generate Pull Sheet" at bounding box center [1216, 238] width 122 height 22
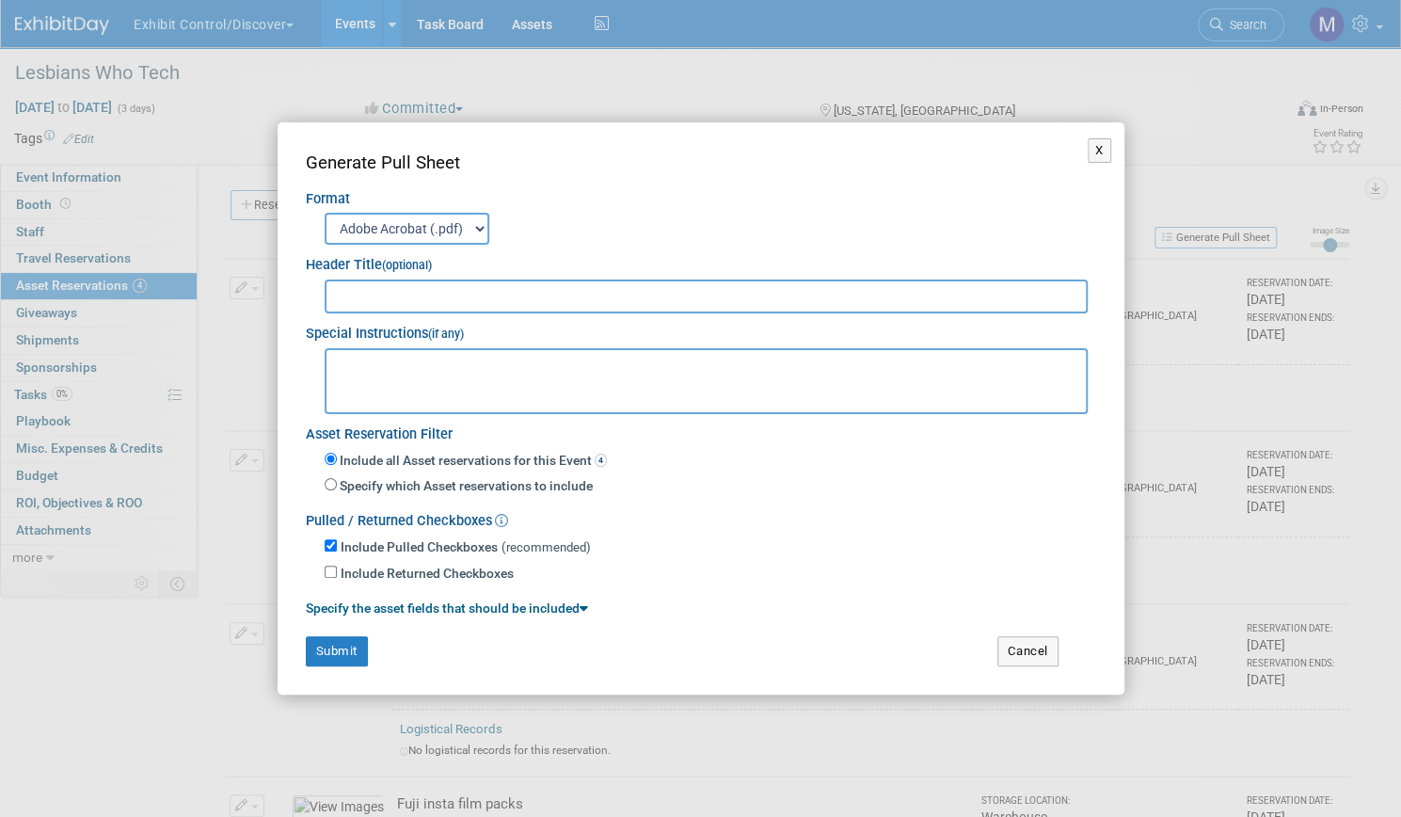
click at [476, 293] on input "text" at bounding box center [707, 296] width 764 height 34
type input "Lesbians Who Tech"
click at [333, 646] on button "Submit" at bounding box center [337, 651] width 62 height 30
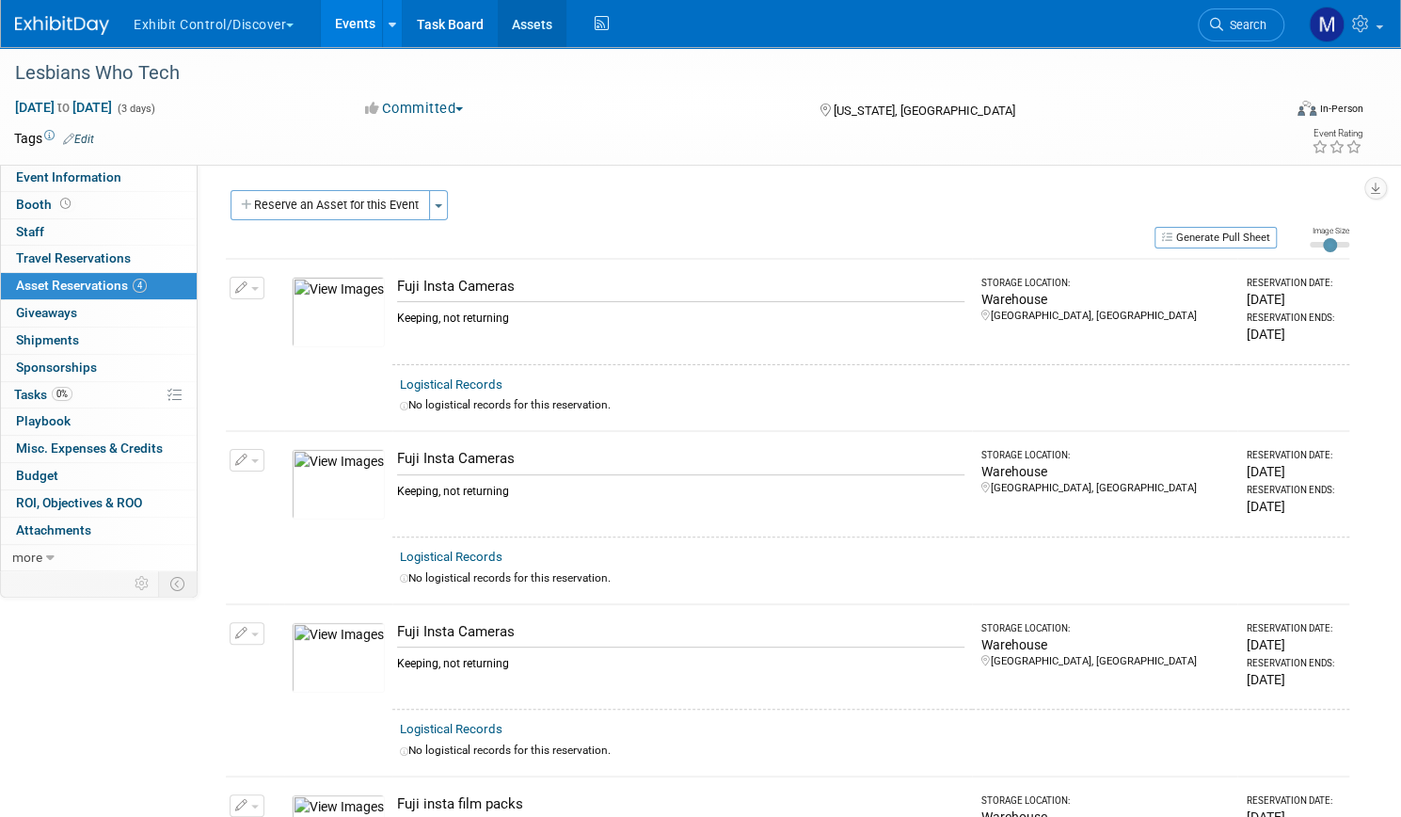
click at [566, 29] on link "Assets" at bounding box center [532, 23] width 69 height 47
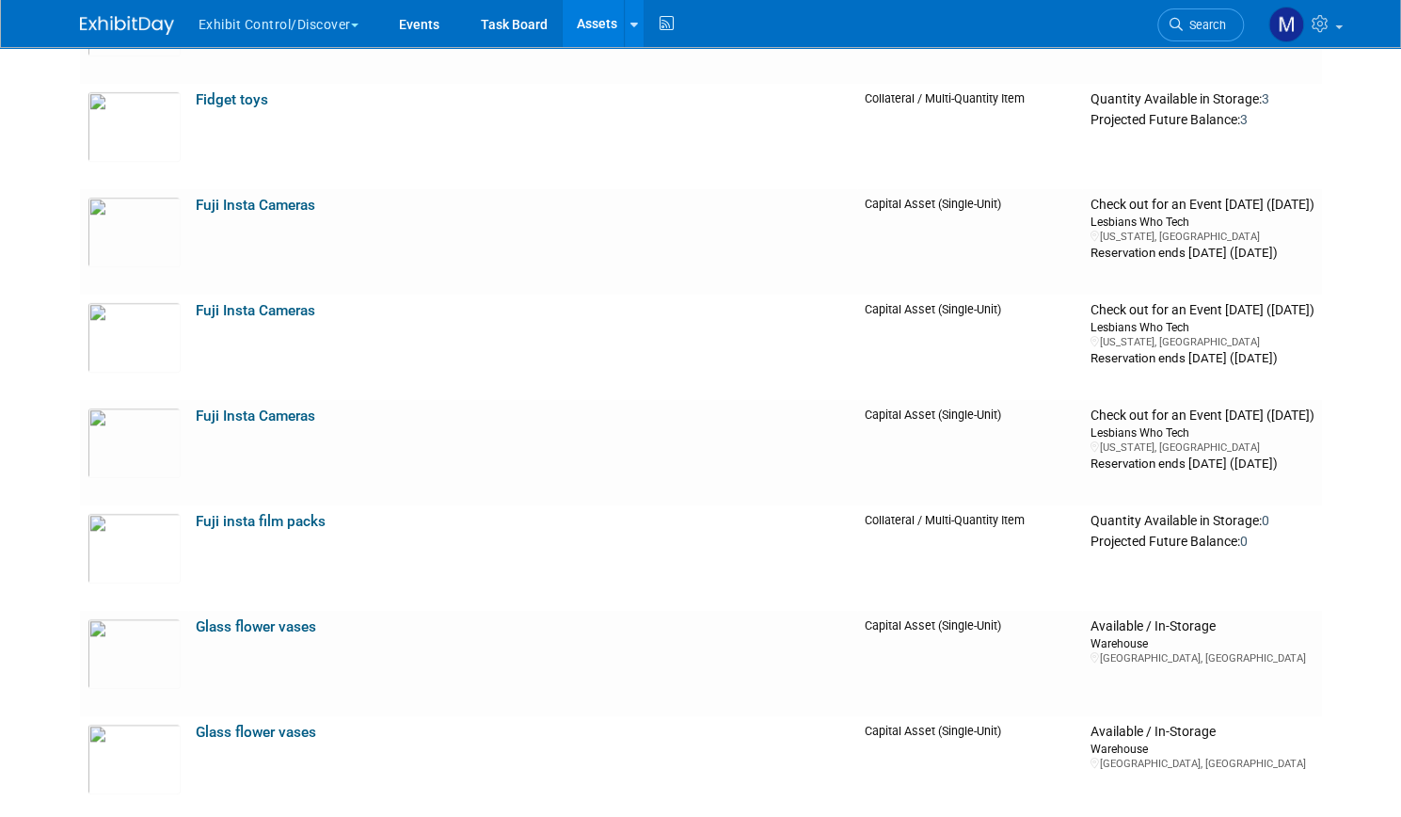
scroll to position [9146, 0]
